Goal: Transaction & Acquisition: Purchase product/service

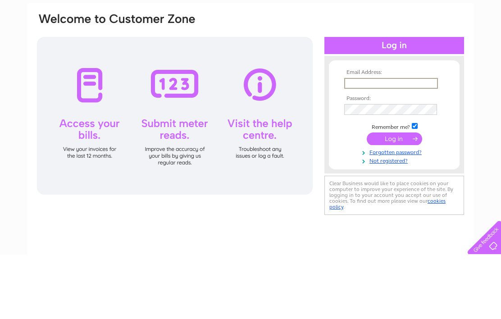
scroll to position [64, 0]
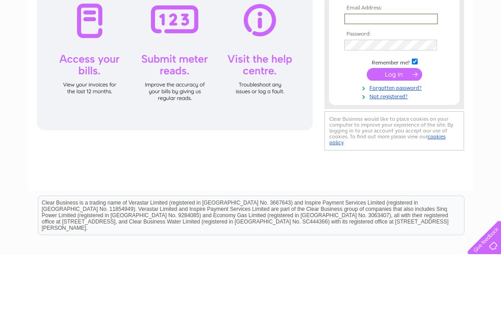
type input "[EMAIL_ADDRESS][DOMAIN_NAME]"
click at [394, 139] on input "submit" at bounding box center [394, 139] width 55 height 13
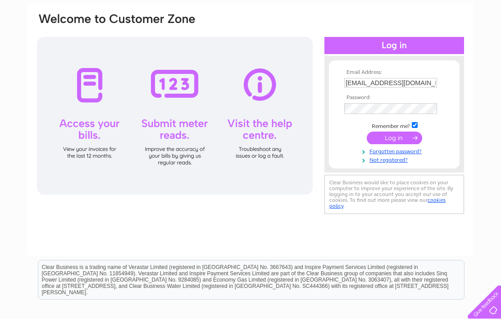
click at [397, 143] on input "submit" at bounding box center [394, 138] width 55 height 13
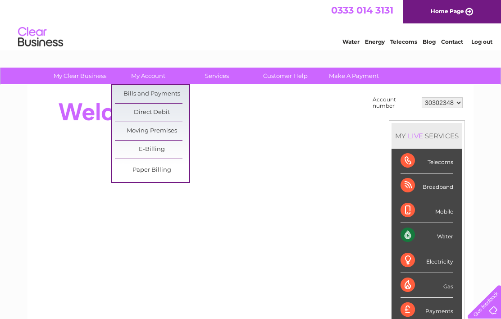
click at [155, 95] on link "Bills and Payments" at bounding box center [152, 94] width 74 height 18
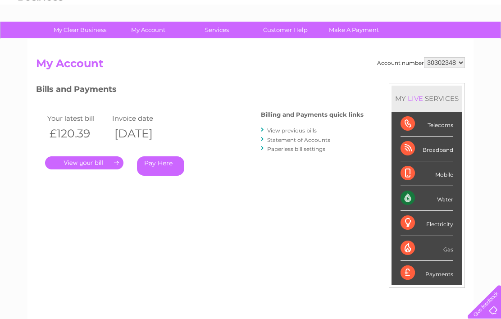
scroll to position [53, 0]
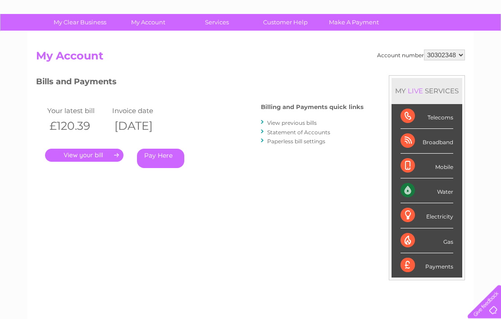
click at [86, 153] on link "." at bounding box center [84, 155] width 78 height 13
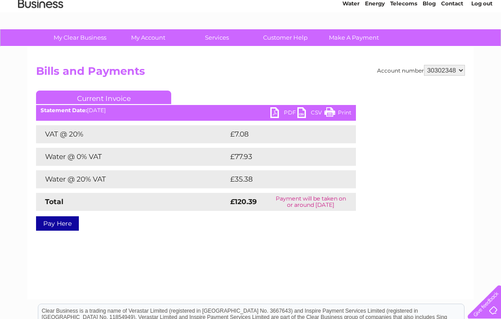
scroll to position [39, 0]
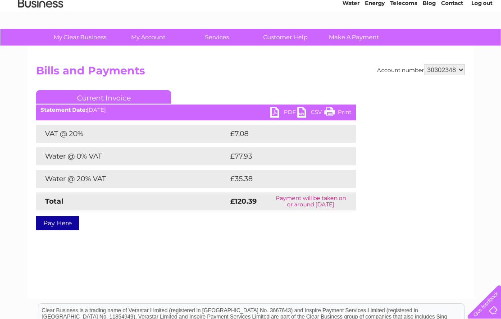
click at [62, 222] on link "Pay Here" at bounding box center [57, 223] width 43 height 14
click at [275, 113] on link "PDF" at bounding box center [284, 113] width 27 height 13
